Goal: Task Accomplishment & Management: Manage account settings

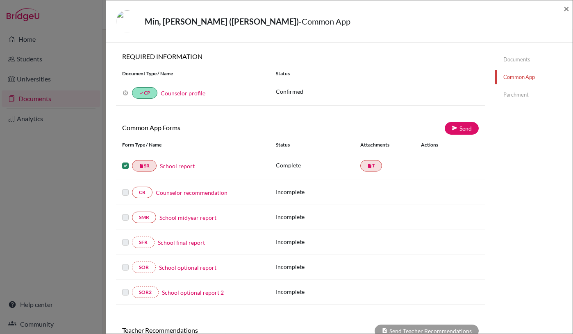
scroll to position [65, 0]
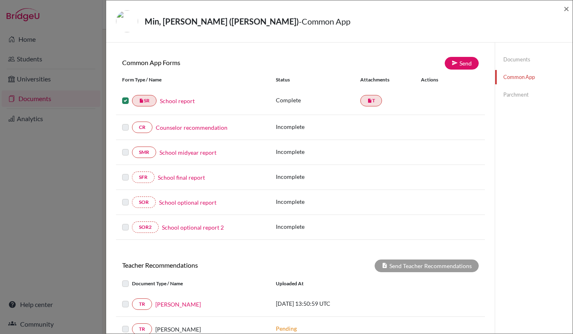
click at [195, 128] on link "Counselor recommendation" at bounding box center [192, 127] width 72 height 9
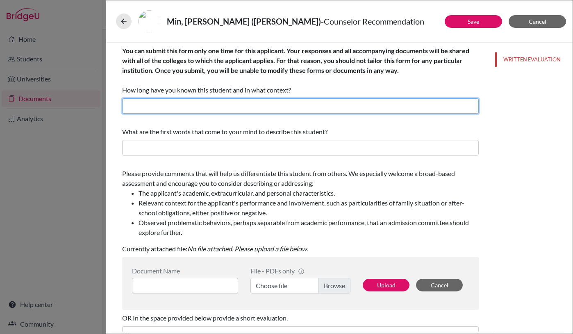
click at [244, 106] on input "text" at bounding box center [300, 106] width 356 height 16
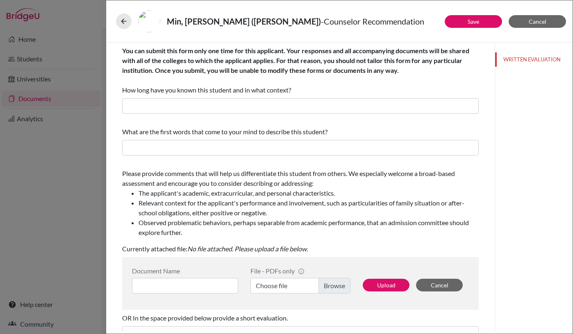
click at [367, 133] on div "What are the first words that come to your mind to describe this student?" at bounding box center [300, 132] width 356 height 10
click at [541, 22] on span "Cancel" at bounding box center [537, 21] width 18 height 7
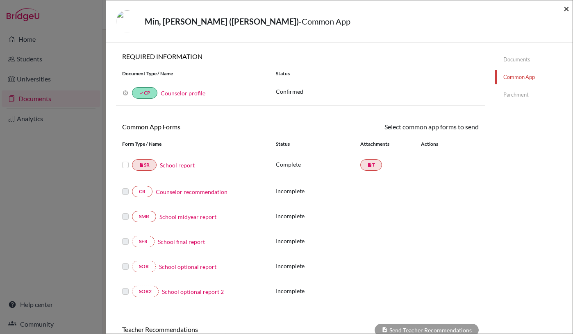
click at [566, 7] on span "×" at bounding box center [566, 8] width 6 height 12
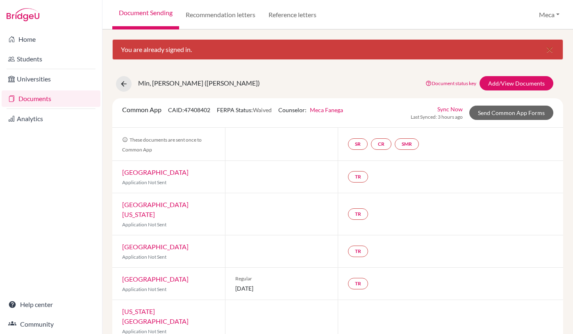
click at [34, 97] on link "Documents" at bounding box center [51, 99] width 99 height 16
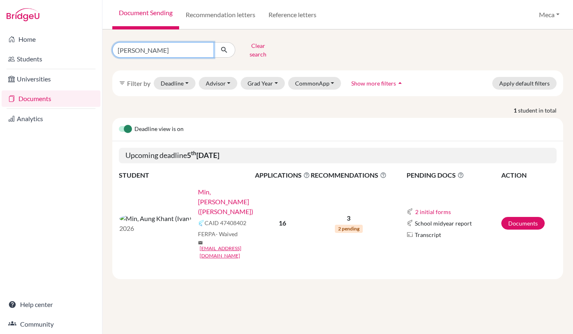
click at [205, 47] on input "[PERSON_NAME]" at bounding box center [163, 50] width 102 height 16
click at [250, 47] on button "Clear search" at bounding box center [257, 49] width 45 height 21
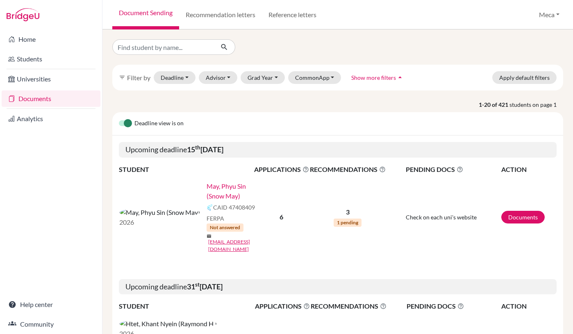
click at [176, 103] on p "1-20 of 421 students on page 1" at bounding box center [337, 104] width 463 height 9
click at [255, 77] on button "Grad Year" at bounding box center [262, 77] width 44 height 13
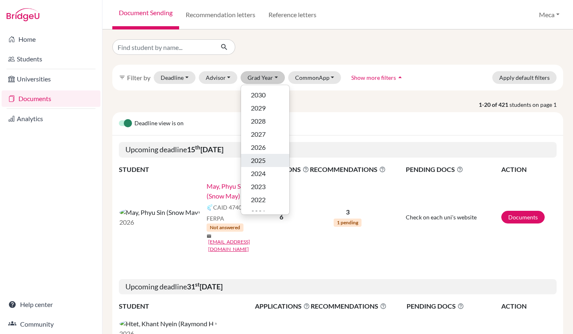
click at [262, 160] on span "2025" at bounding box center [258, 161] width 15 height 10
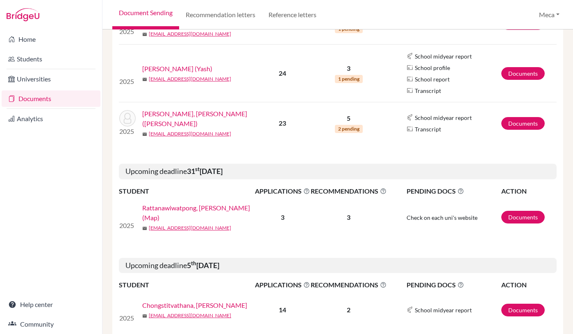
scroll to position [455, 0]
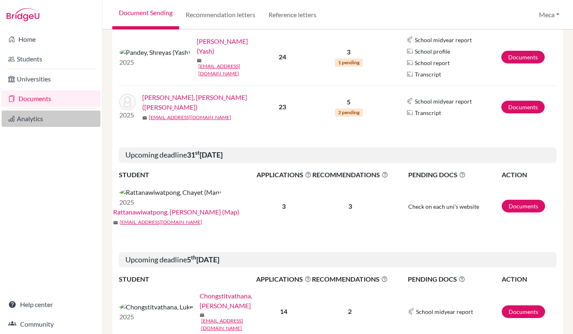
click at [41, 119] on link "Analytics" at bounding box center [51, 119] width 99 height 16
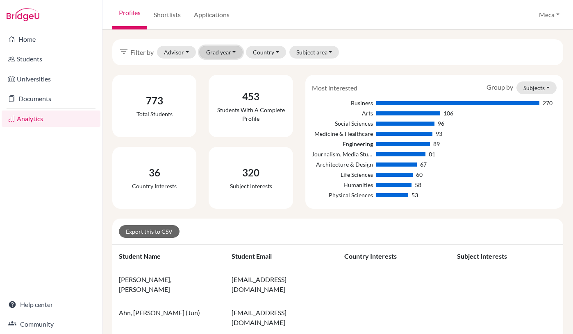
click at [221, 53] on button "Grad year" at bounding box center [221, 52] width 44 height 13
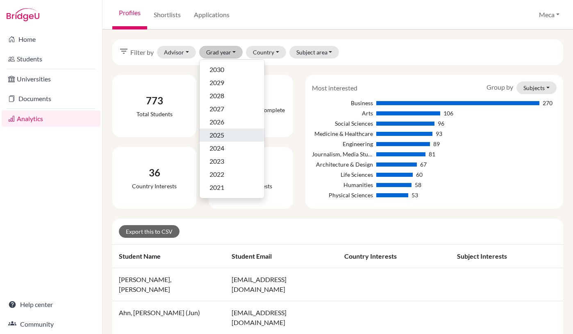
click at [215, 137] on span "2025" at bounding box center [216, 135] width 15 height 10
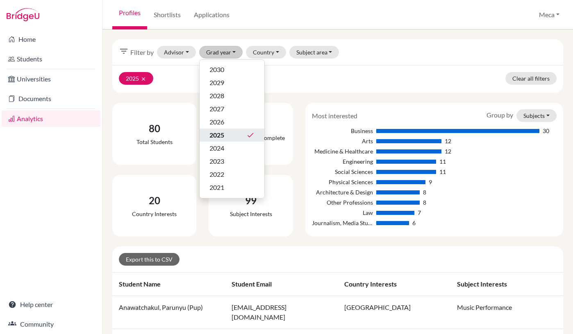
click at [200, 233] on div "20 Country interests" at bounding box center [154, 206] width 96 height 62
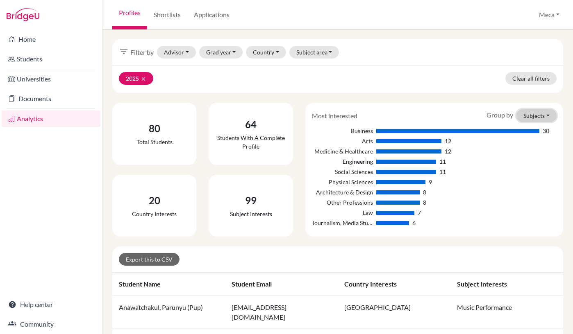
click at [537, 116] on button "Subjects" at bounding box center [536, 115] width 40 height 13
click at [534, 114] on button "Subjects" at bounding box center [536, 115] width 40 height 13
click at [144, 78] on icon "clear" at bounding box center [143, 79] width 6 height 6
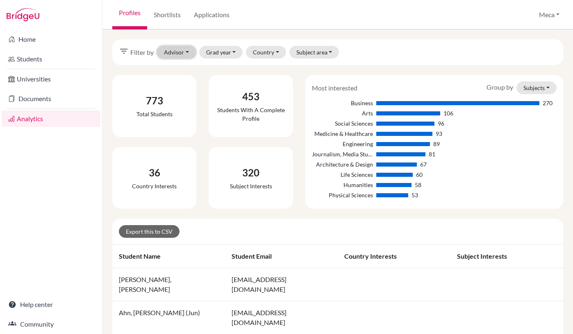
click at [175, 53] on button "Advisor" at bounding box center [176, 52] width 39 height 13
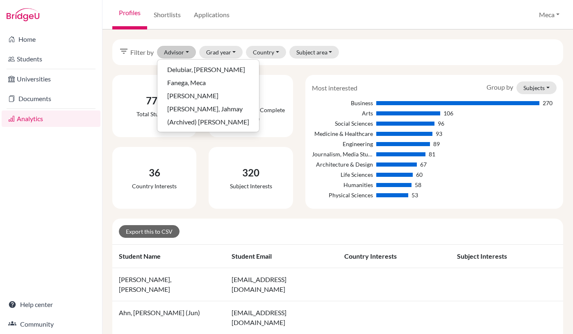
click at [121, 88] on div "773 Total students" at bounding box center [154, 106] width 77 height 56
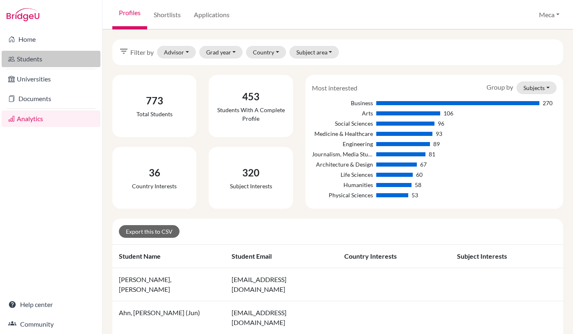
click at [37, 58] on link "Students" at bounding box center [51, 59] width 99 height 16
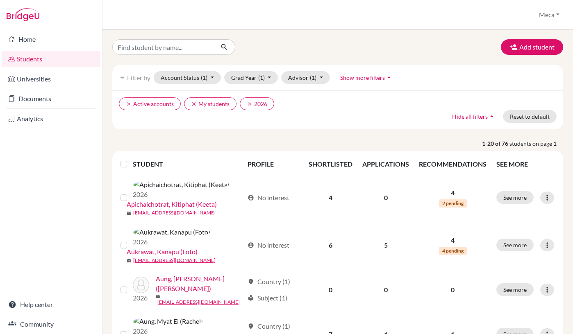
click at [359, 78] on span "Show more filters" at bounding box center [362, 77] width 45 height 7
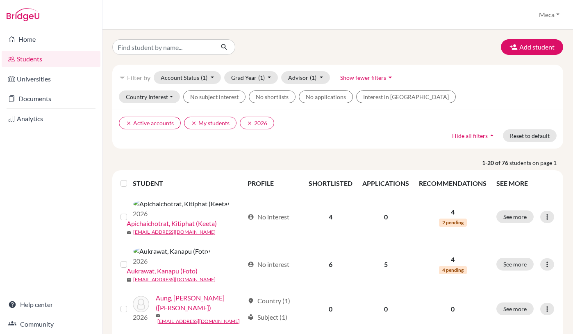
click at [327, 124] on ul "clear Active accounts clear My students clear 2026" at bounding box center [283, 123] width 328 height 13
click at [263, 123] on button "clear 2026" at bounding box center [257, 123] width 34 height 13
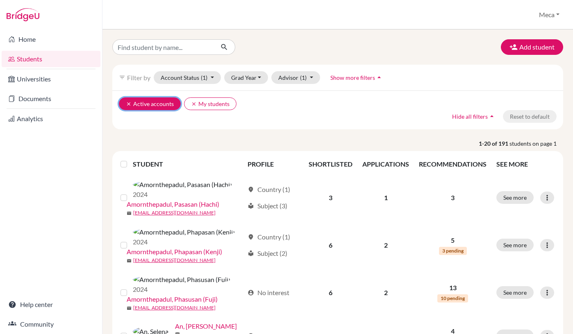
click at [125, 102] on button "clear Active accounts" at bounding box center [150, 103] width 62 height 13
click at [127, 104] on icon "clear" at bounding box center [129, 104] width 6 height 6
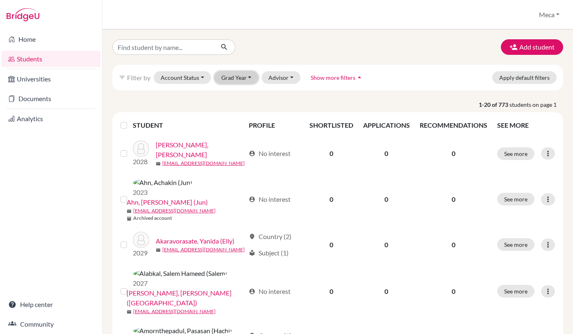
click at [232, 78] on button "Grad Year" at bounding box center [236, 77] width 44 height 13
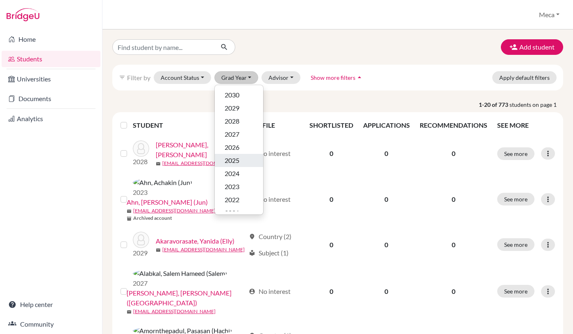
click at [234, 162] on span "2025" at bounding box center [231, 161] width 15 height 10
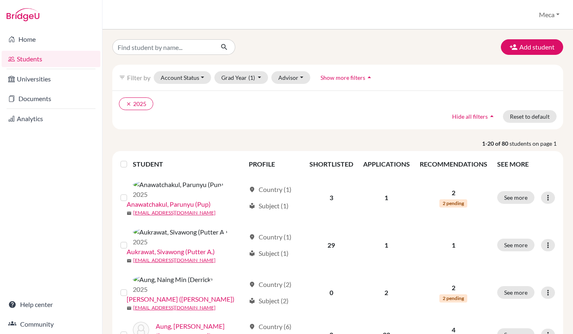
click at [130, 159] on label at bounding box center [130, 159] width 0 height 0
click at [0, 0] on input "checkbox" at bounding box center [0, 0] width 0 height 0
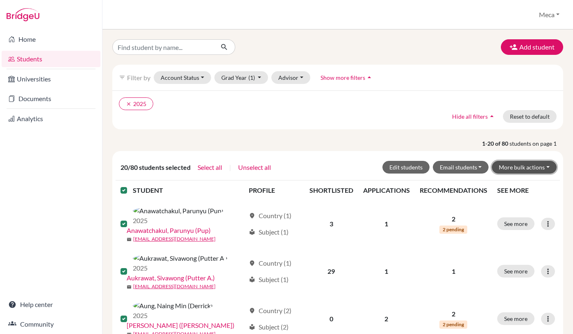
click at [511, 168] on button "More bulk actions" at bounding box center [524, 167] width 65 height 13
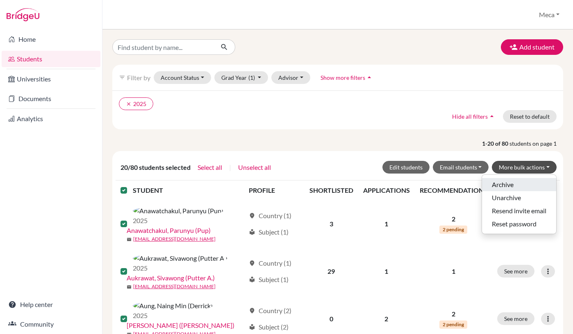
click at [504, 183] on button "Archive" at bounding box center [519, 184] width 74 height 13
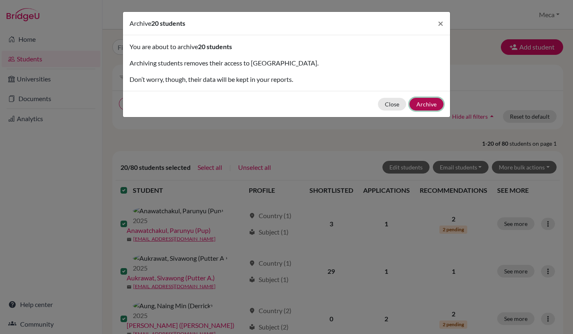
click at [425, 102] on button "Archive" at bounding box center [426, 104] width 34 height 13
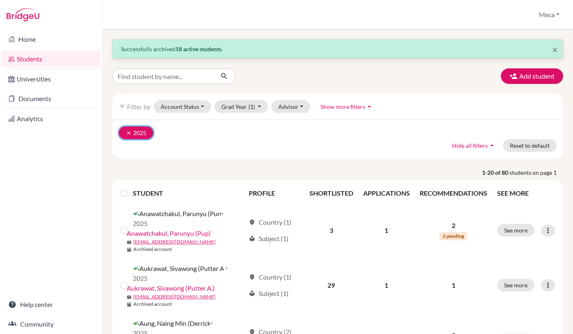
click at [127, 131] on icon "clear" at bounding box center [129, 133] width 6 height 6
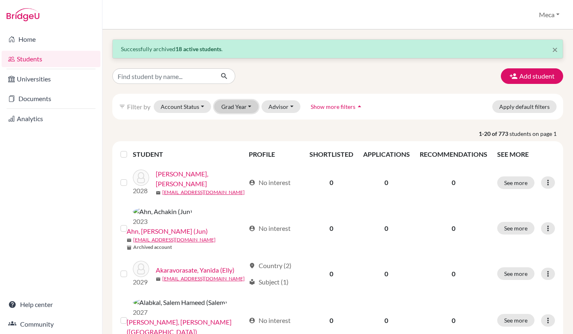
click at [235, 105] on button "Grad Year" at bounding box center [236, 106] width 44 height 13
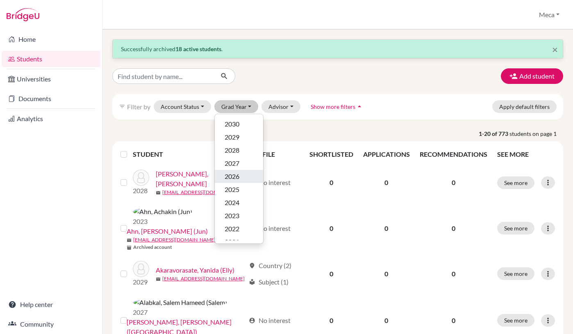
click at [229, 176] on span "2026" at bounding box center [231, 177] width 15 height 10
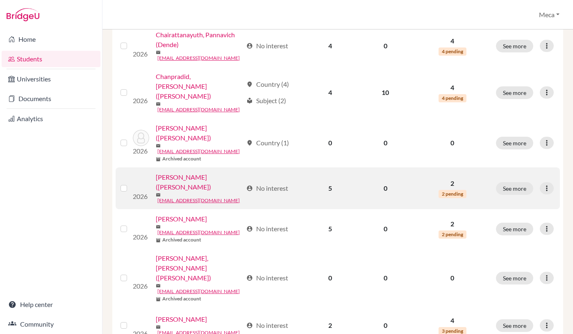
scroll to position [550, 0]
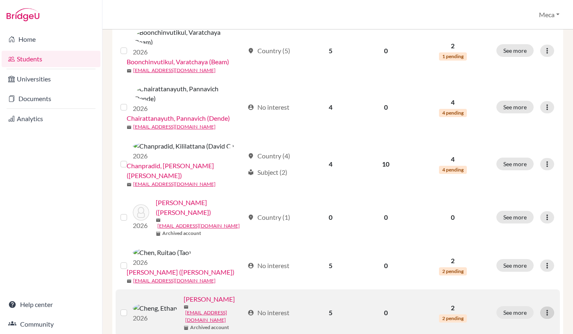
click at [546, 309] on icon at bounding box center [547, 313] width 8 height 8
click at [459, 290] on td "2 2 pending" at bounding box center [452, 313] width 77 height 47
click at [130, 308] on label at bounding box center [130, 308] width 0 height 0
click at [0, 0] on input "checkbox" at bounding box center [0, 0] width 0 height 0
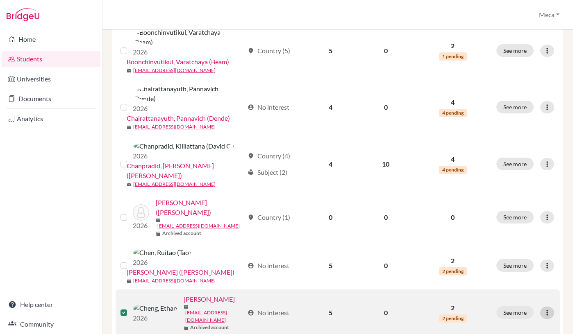
click at [546, 309] on icon at bounding box center [547, 313] width 8 height 8
click at [405, 290] on td "0" at bounding box center [385, 313] width 57 height 47
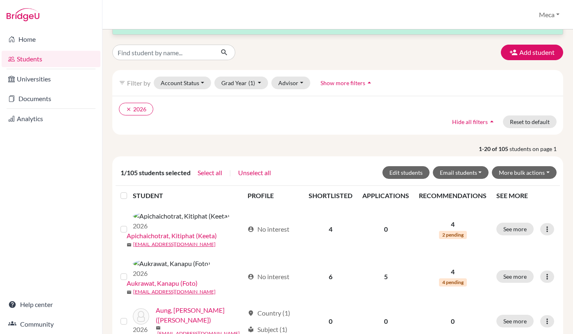
scroll to position [0, 0]
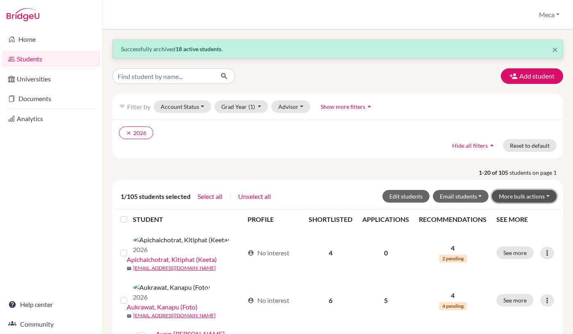
click at [530, 195] on button "More bulk actions" at bounding box center [524, 196] width 65 height 13
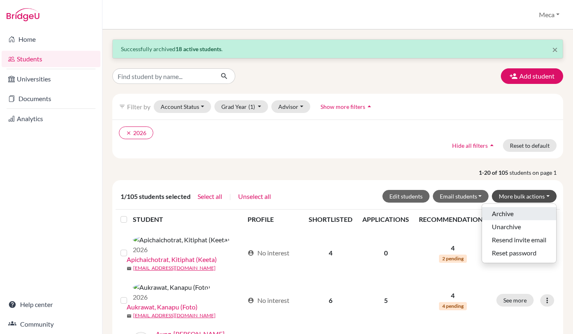
click at [507, 213] on button "Archive" at bounding box center [519, 213] width 74 height 13
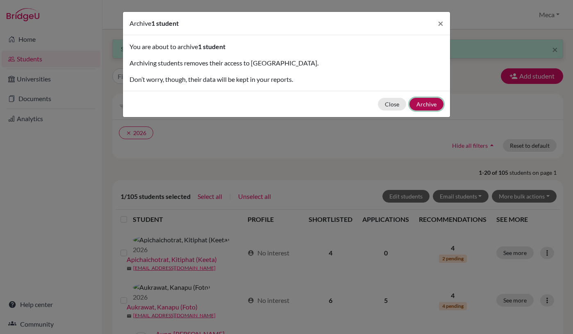
click at [424, 105] on button "Archive" at bounding box center [426, 104] width 34 height 13
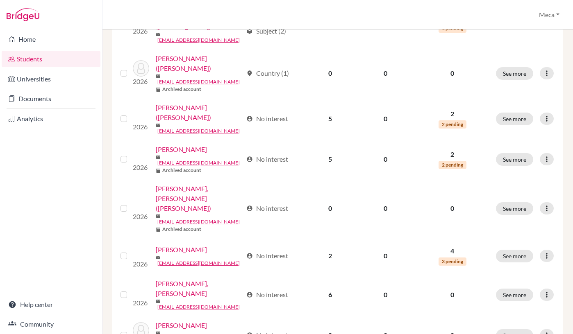
scroll to position [611, 0]
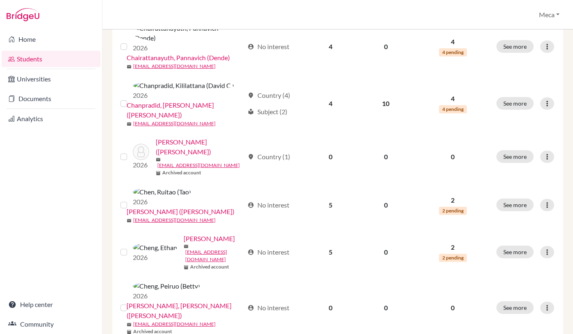
click at [0, 0] on input "checkbox" at bounding box center [0, 0] width 0 height 0
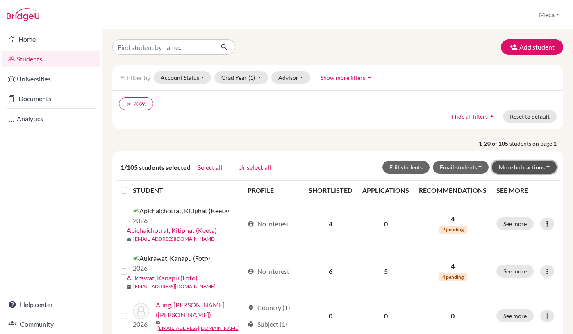
click at [516, 167] on button "More bulk actions" at bounding box center [524, 167] width 65 height 13
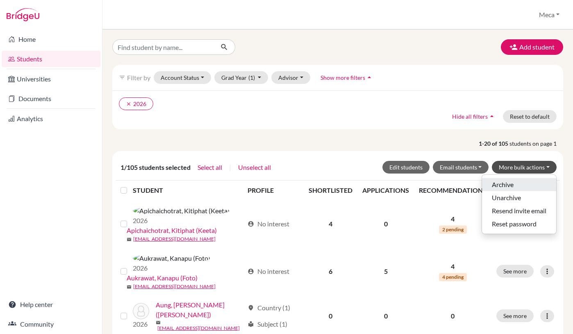
click at [501, 184] on button "Archive" at bounding box center [519, 184] width 74 height 13
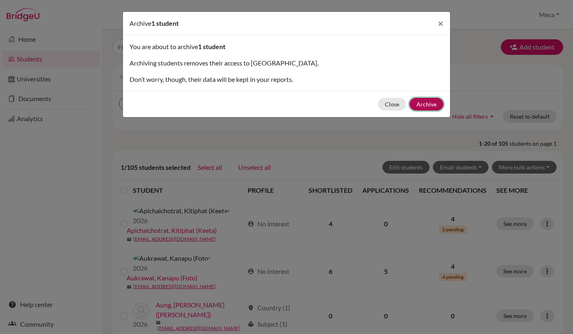
click at [428, 104] on button "Archive" at bounding box center [426, 104] width 34 height 13
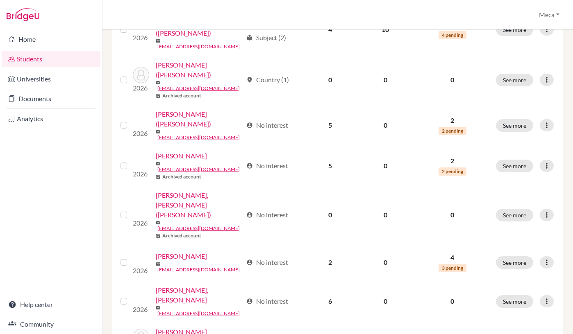
scroll to position [649, 0]
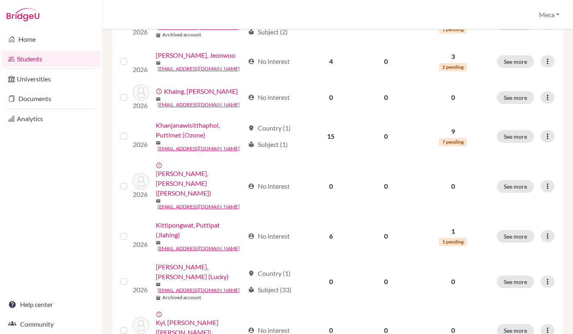
scroll to position [648, 0]
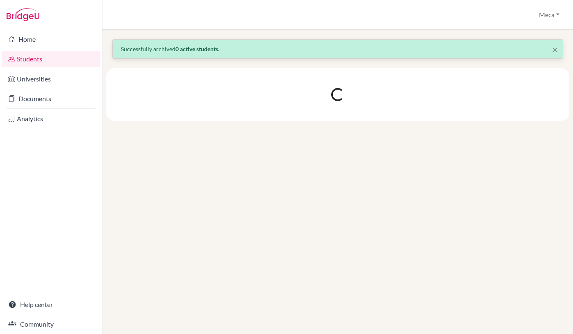
scroll to position [0, 0]
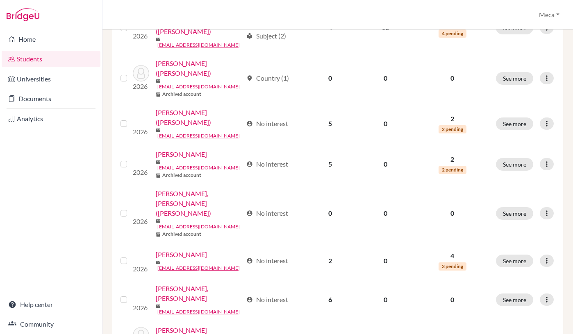
scroll to position [649, 0]
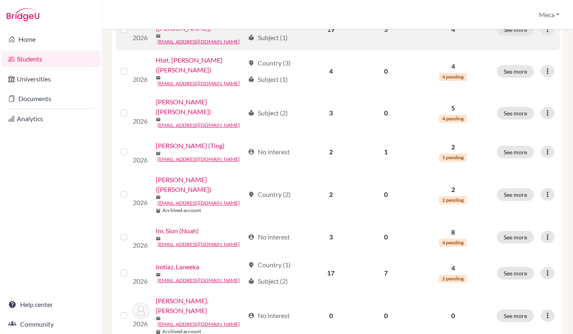
scroll to position [281, 0]
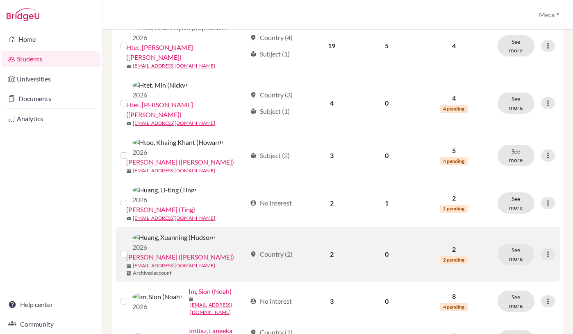
click at [130, 249] on label at bounding box center [130, 249] width 0 height 0
click at [0, 0] on input "checkbox" at bounding box center [0, 0] width 0 height 0
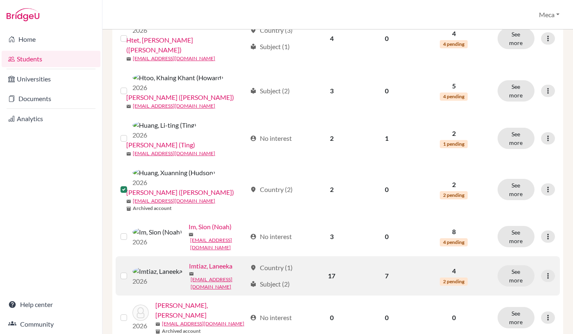
scroll to position [372, 0]
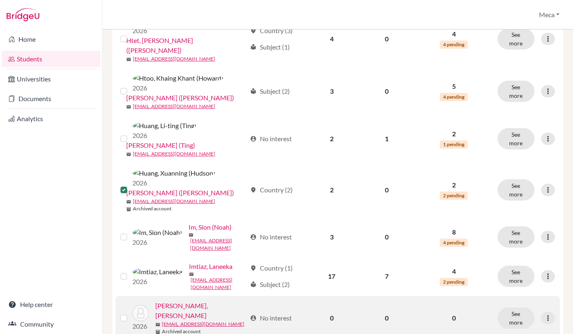
click at [130, 313] on label at bounding box center [130, 313] width 0 height 0
click at [0, 0] on input "checkbox" at bounding box center [0, 0] width 0 height 0
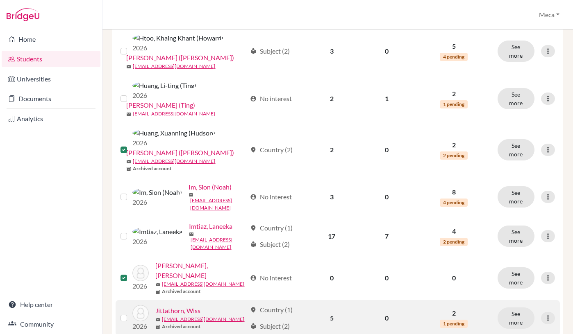
scroll to position [413, 0]
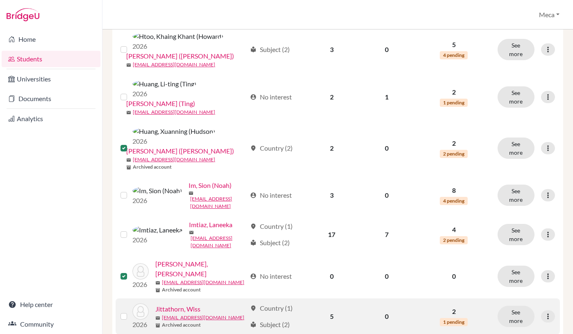
click at [130, 312] on label at bounding box center [130, 312] width 0 height 0
click at [0, 0] on input "checkbox" at bounding box center [0, 0] width 0 height 0
click at [130, 312] on label at bounding box center [130, 312] width 0 height 0
click at [0, 0] on input "checkbox" at bounding box center [0, 0] width 0 height 0
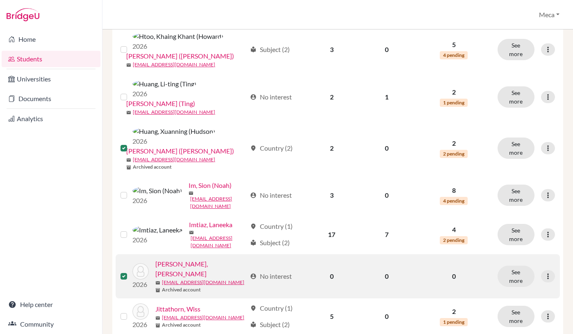
click at [130, 272] on label at bounding box center [130, 272] width 0 height 0
click at [0, 0] on input "checkbox" at bounding box center [0, 0] width 0 height 0
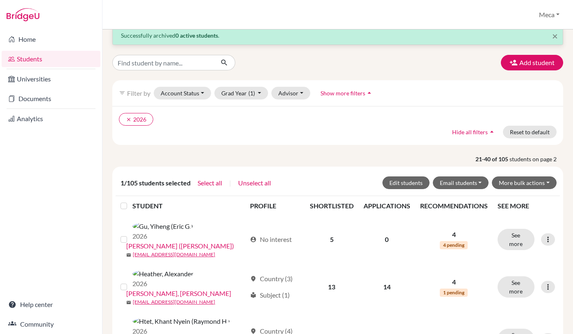
scroll to position [0, 0]
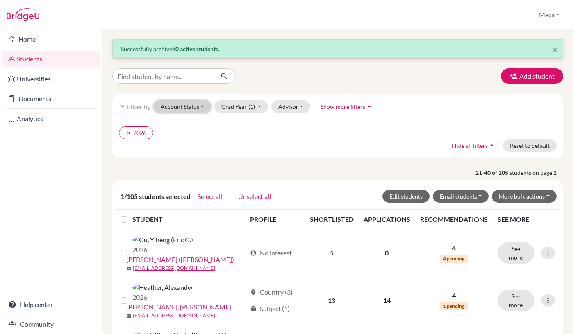
click at [188, 109] on button "Account Status" at bounding box center [182, 106] width 57 height 13
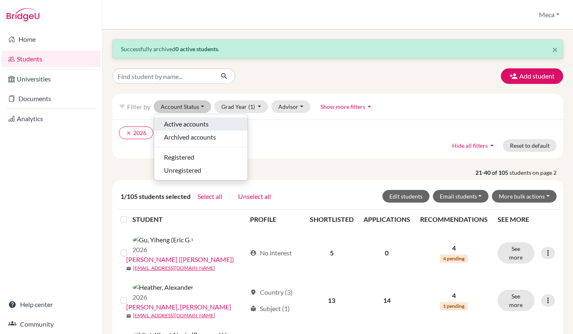
click at [181, 125] on span "Active accounts" at bounding box center [186, 124] width 45 height 10
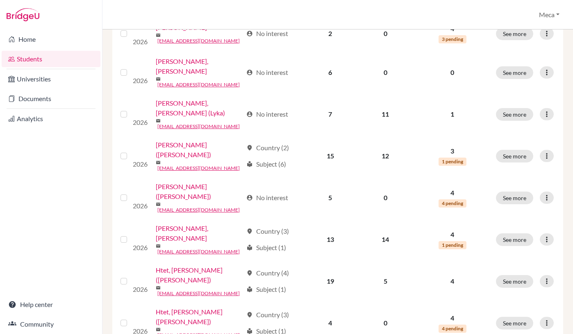
scroll to position [650, 0]
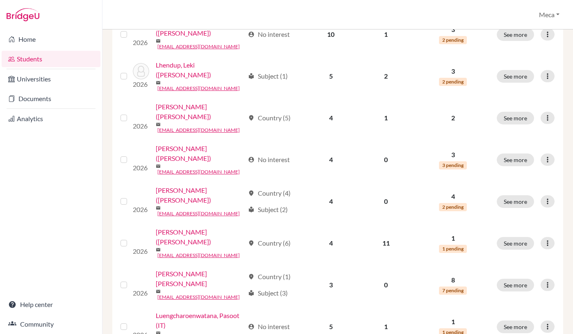
scroll to position [649, 0]
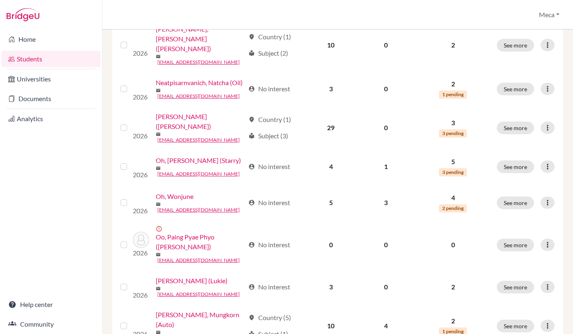
scroll to position [455, 0]
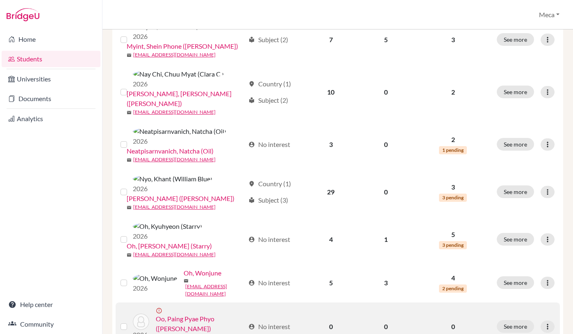
click at [154, 314] on div "2026" at bounding box center [141, 327] width 29 height 26
drag, startPoint x: 239, startPoint y: 165, endPoint x: 157, endPoint y: 165, distance: 82.3
click at [157, 308] on div "error_outline Oo, Paing Pyae Phyo (Aidan)" at bounding box center [200, 321] width 89 height 26
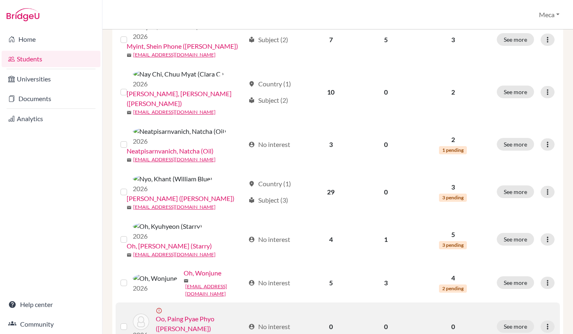
click at [130, 322] on label at bounding box center [130, 322] width 0 height 0
click at [0, 0] on input "checkbox" at bounding box center [0, 0] width 0 height 0
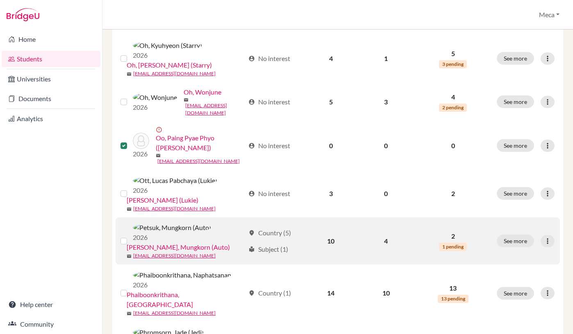
scroll to position [671, 0]
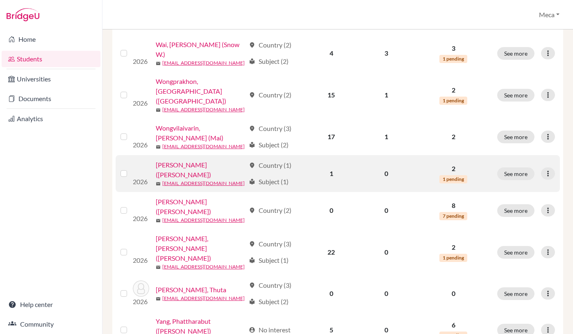
scroll to position [677, 0]
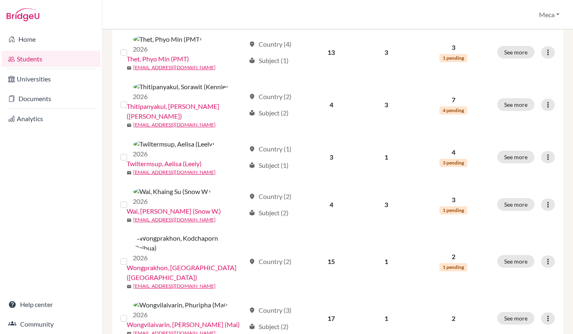
click at [0, 0] on input "checkbox" at bounding box center [0, 0] width 0 height 0
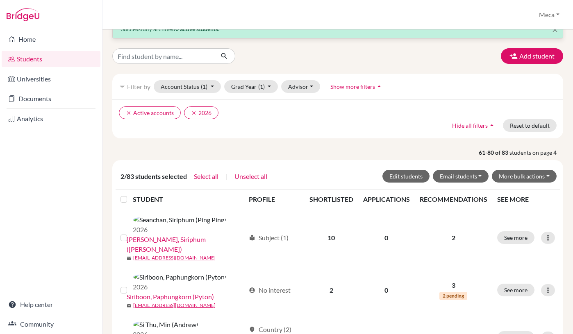
scroll to position [17, 0]
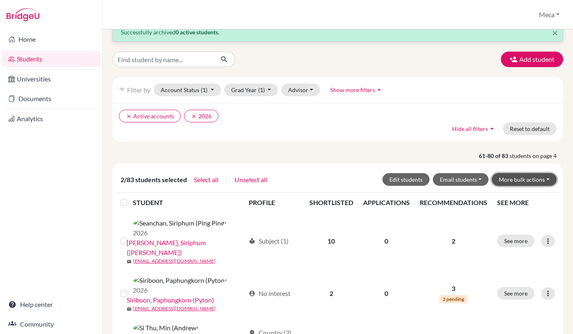
click at [513, 181] on button "More bulk actions" at bounding box center [524, 179] width 65 height 13
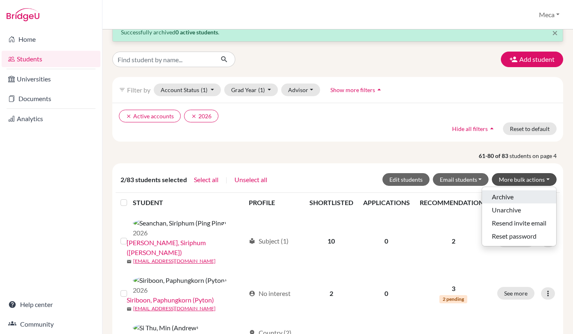
click at [499, 197] on button "Archive" at bounding box center [519, 196] width 74 height 13
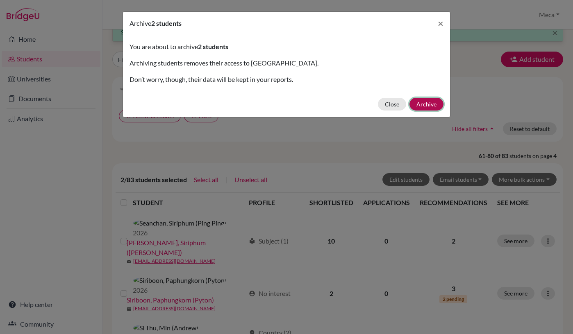
click at [421, 104] on button "Archive" at bounding box center [426, 104] width 34 height 13
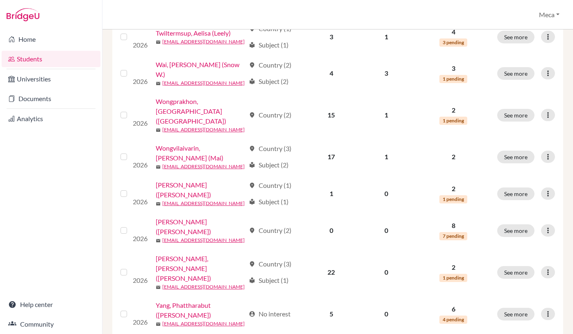
scroll to position [615, 0]
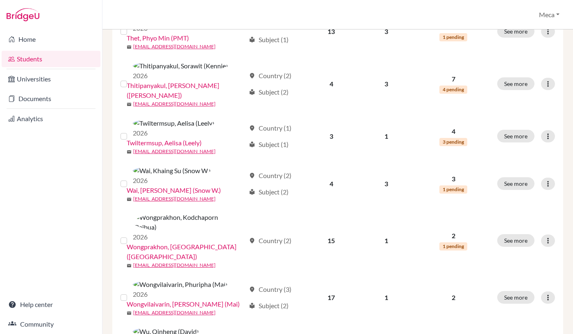
click at [0, 0] on input "checkbox" at bounding box center [0, 0] width 0 height 0
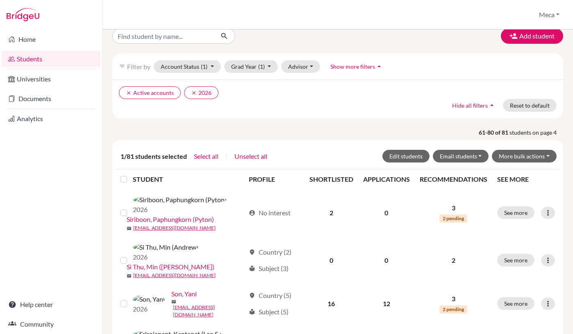
scroll to position [0, 0]
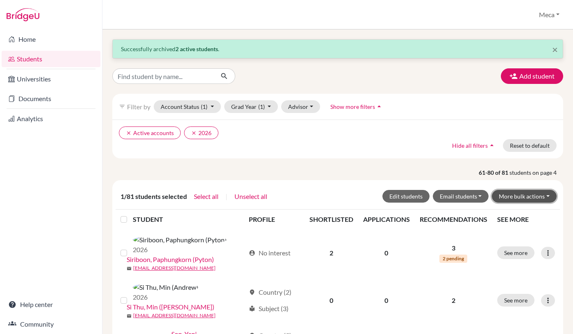
click at [514, 199] on button "More bulk actions" at bounding box center [524, 196] width 65 height 13
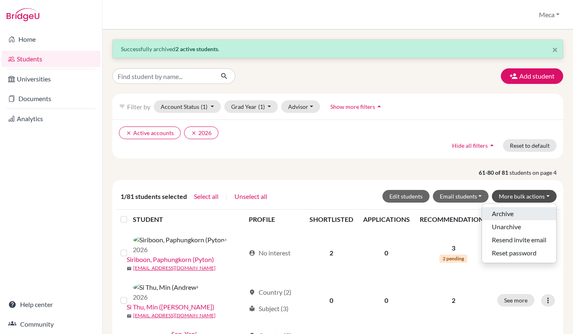
click at [503, 214] on button "Archive" at bounding box center [519, 213] width 74 height 13
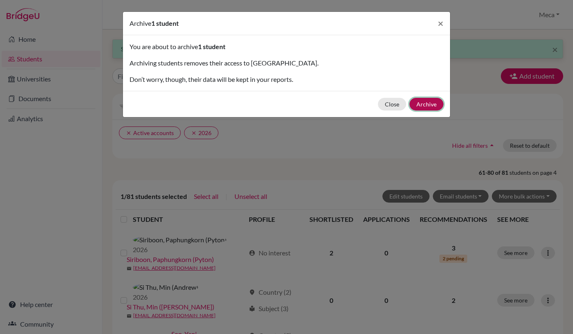
click at [425, 101] on button "Archive" at bounding box center [426, 104] width 34 height 13
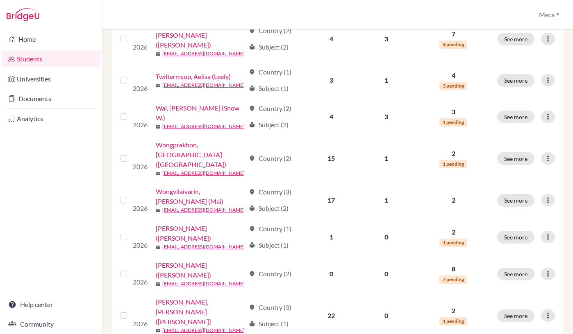
scroll to position [650, 0]
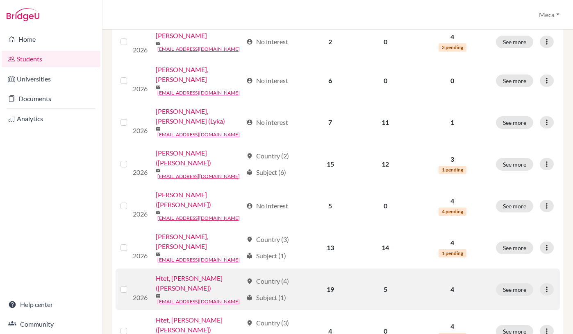
scroll to position [628, 0]
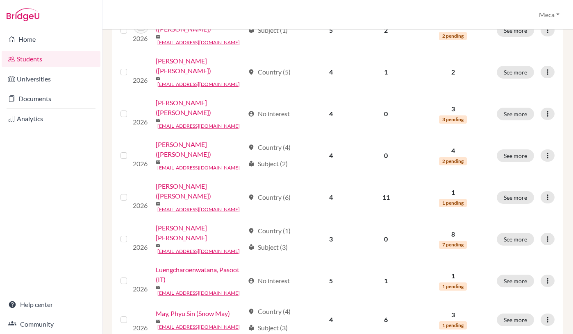
scroll to position [649, 0]
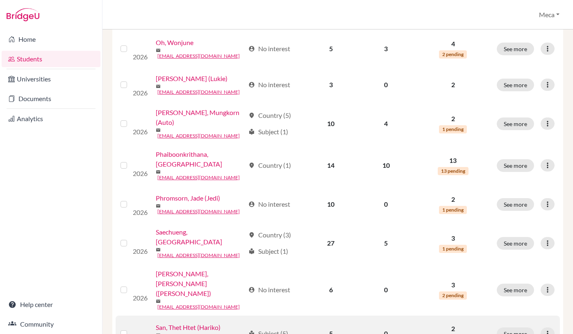
scroll to position [648, 0]
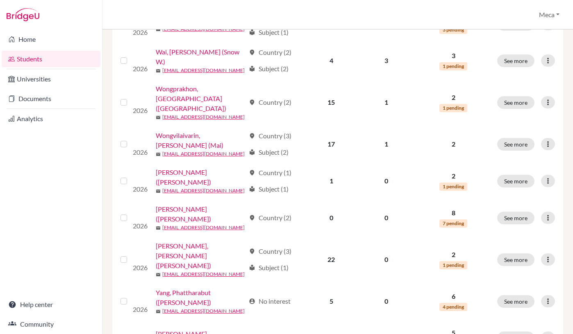
scroll to position [650, 0]
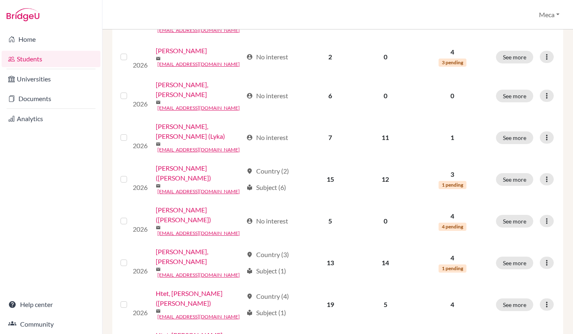
scroll to position [650, 0]
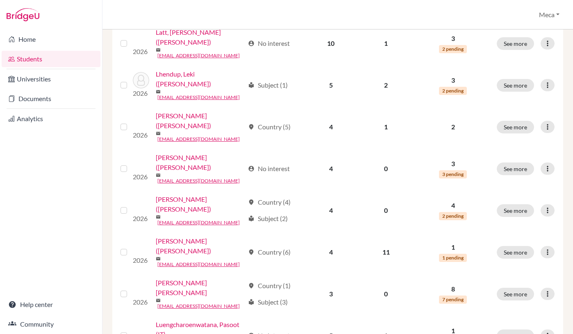
scroll to position [649, 0]
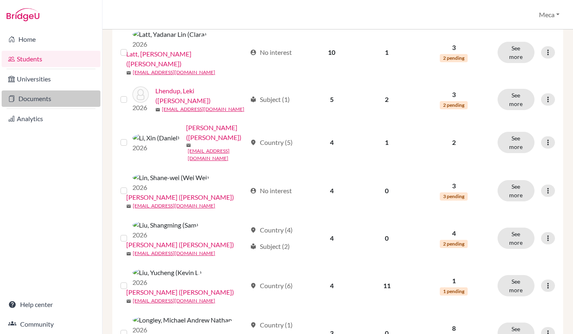
click at [50, 100] on link "Documents" at bounding box center [51, 99] width 99 height 16
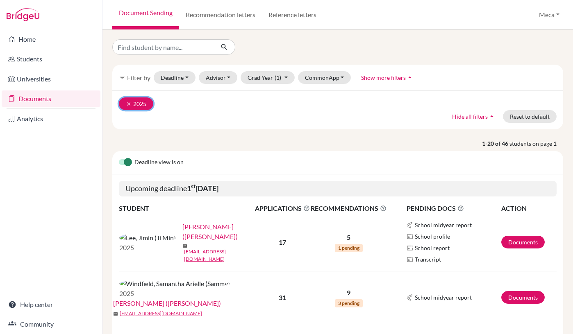
click at [129, 103] on icon "clear" at bounding box center [129, 104] width 6 height 6
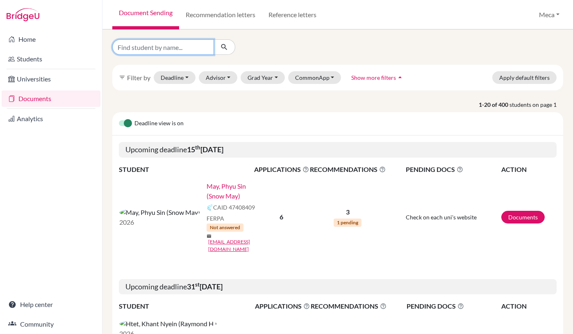
click at [164, 48] on input "Find student by name..." at bounding box center [163, 47] width 102 height 16
type input "2026"
click at [225, 48] on icon "submit" at bounding box center [224, 47] width 8 height 8
